Goal: Task Accomplishment & Management: Use online tool/utility

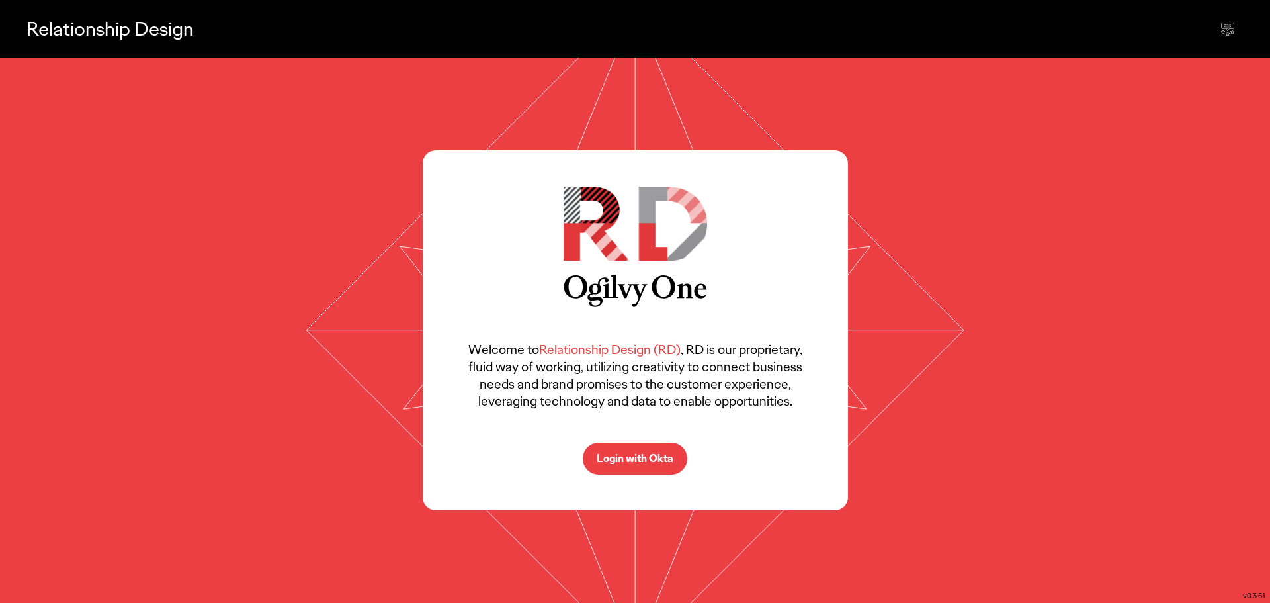
click at [635, 460] on p "Login with Okta" at bounding box center [635, 458] width 77 height 11
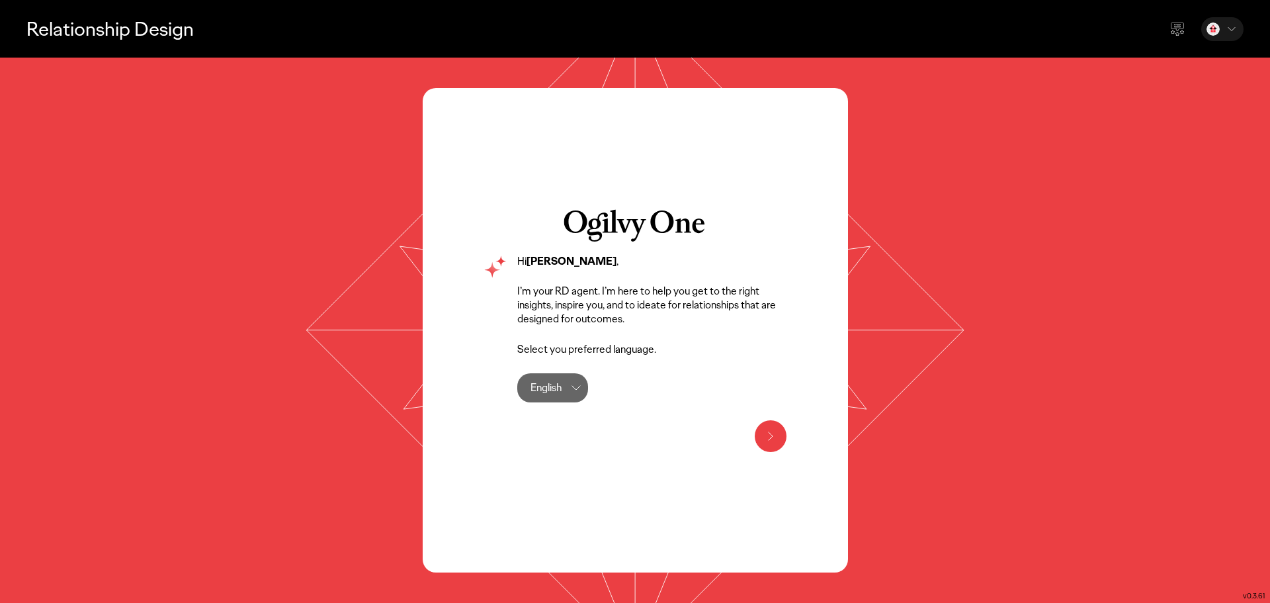
click at [463, 222] on div "Hi Cynthia Lee , I’m your RD agent. I’m here to help you get to the right insig…" at bounding box center [635, 330] width 425 height 484
click at [574, 388] on icon at bounding box center [576, 388] width 16 height 16
click at [590, 427] on label "English" at bounding box center [570, 425] width 78 height 26
click at [786, 437] on button at bounding box center [771, 436] width 32 height 32
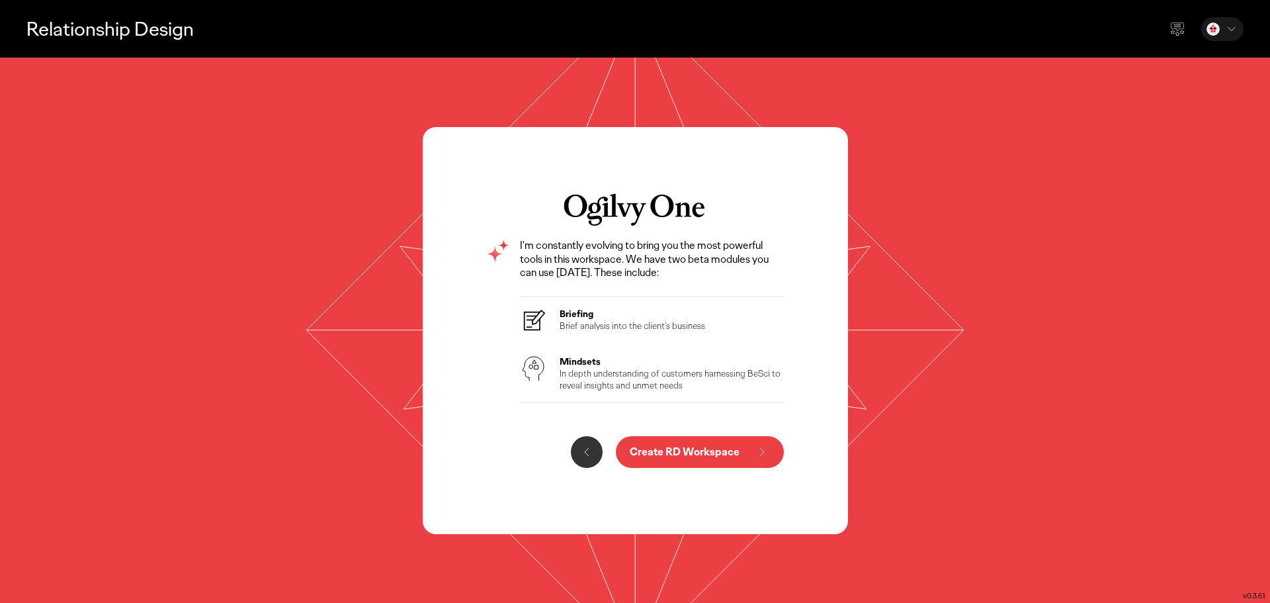
click at [709, 459] on button "Create RD Workspace" at bounding box center [700, 452] width 168 height 32
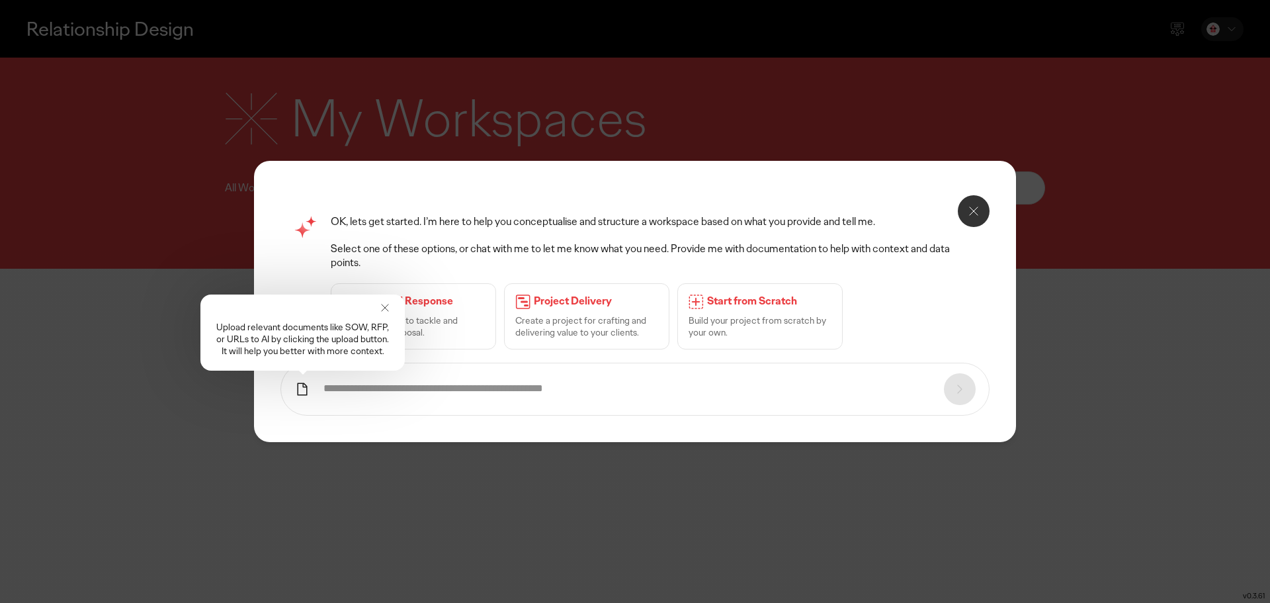
click at [385, 310] on icon at bounding box center [384, 307] width 13 height 13
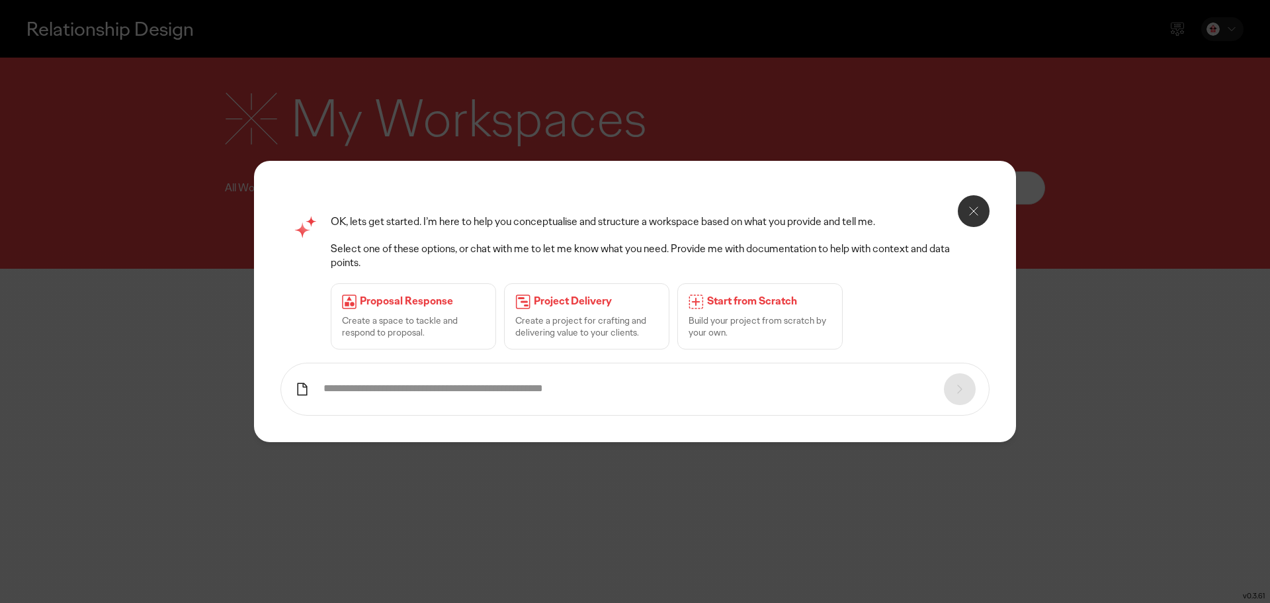
click at [968, 219] on icon at bounding box center [974, 211] width 16 height 16
